Goal: Find specific page/section: Find specific page/section

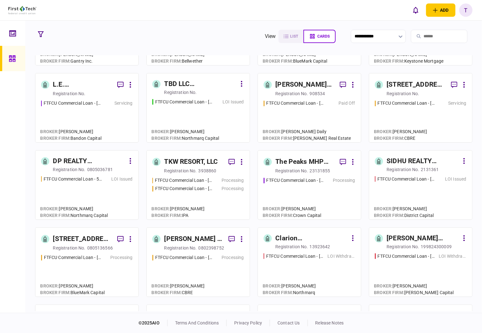
scroll to position [84, 0]
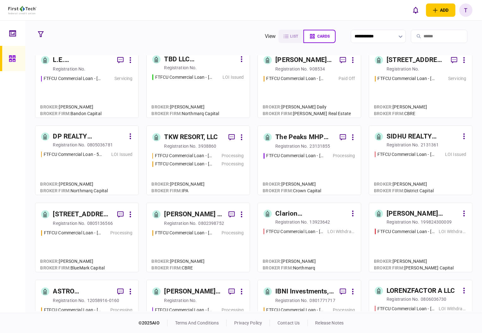
click at [284, 293] on div "IBNI Investments, LLC" at bounding box center [305, 291] width 59 height 10
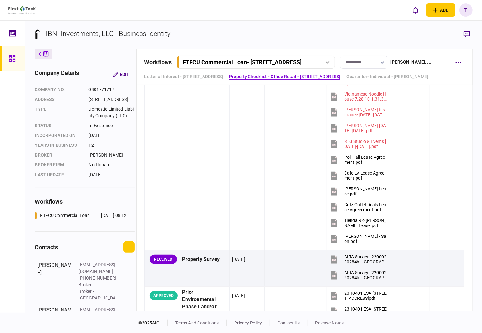
scroll to position [843, 0]
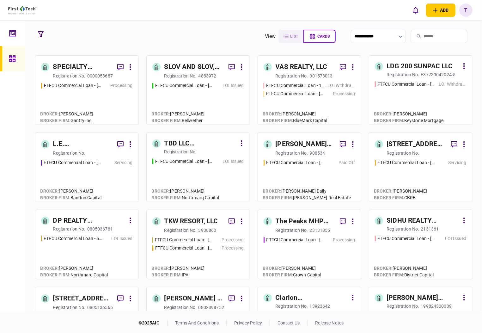
click at [70, 64] on div "SPECIALTY PROPERTIES LLC" at bounding box center [82, 67] width 59 height 10
click at [79, 67] on div "SPECIALTY PROPERTIES LLC" at bounding box center [82, 67] width 59 height 10
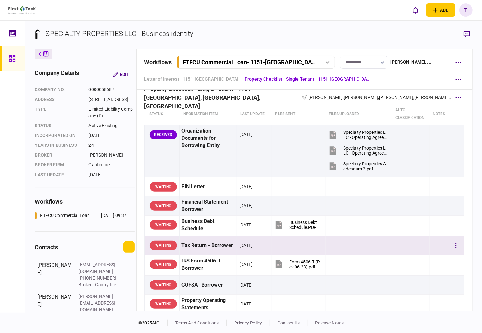
scroll to position [253, 0]
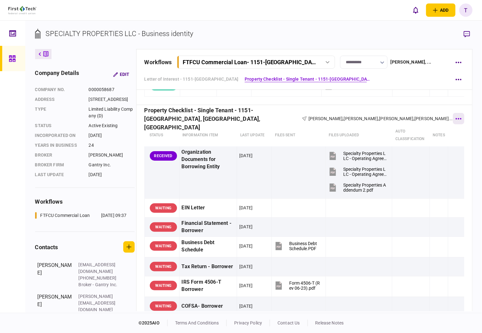
click at [457, 118] on icon "button" at bounding box center [459, 118] width 6 height 1
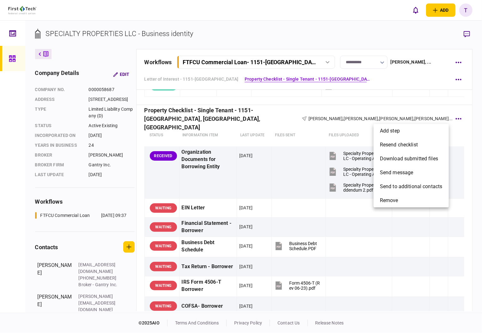
click at [302, 177] on div at bounding box center [241, 166] width 482 height 333
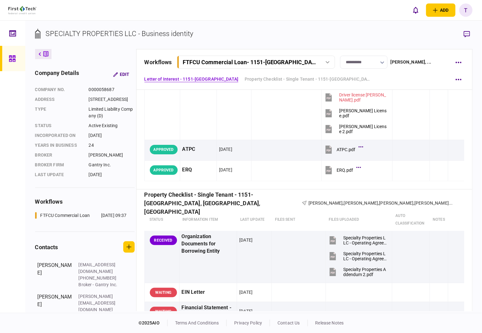
scroll to position [211, 0]
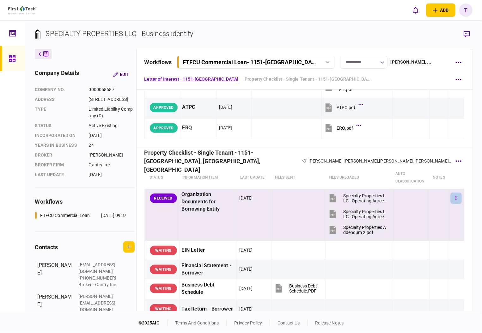
click at [455, 196] on icon "button" at bounding box center [455, 198] width 1 height 6
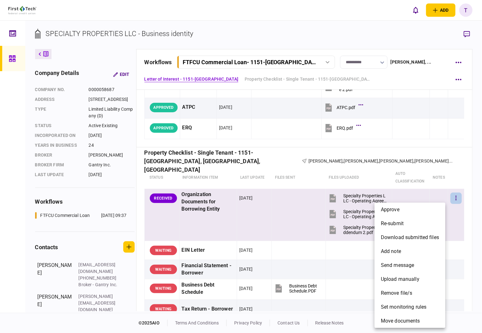
click at [359, 198] on div at bounding box center [241, 166] width 482 height 333
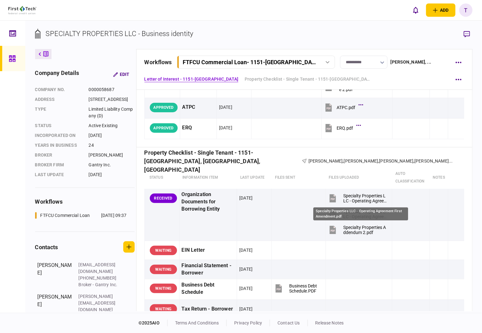
click at [359, 198] on div "Specialty Properties LLC - Operating Agreement First Amendment.pdf" at bounding box center [365, 198] width 44 height 10
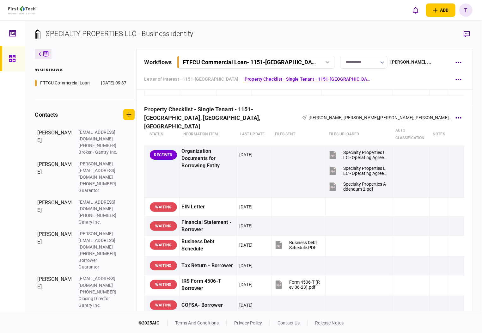
scroll to position [253, 0]
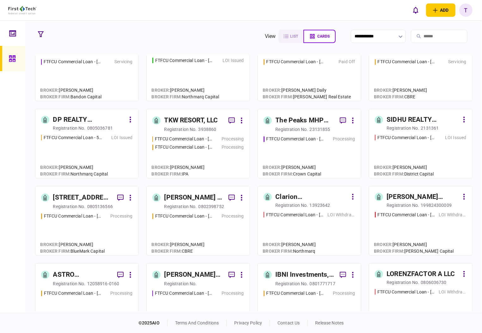
scroll to position [126, 0]
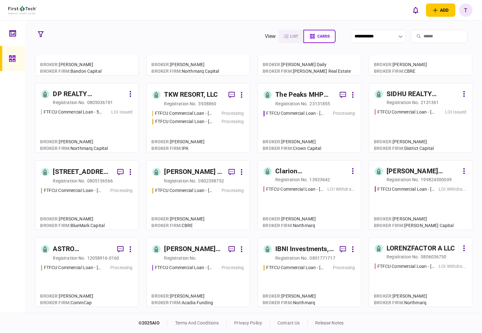
click at [68, 247] on div "ASTRO PROPERTIES LLC" at bounding box center [82, 249] width 59 height 10
